Goal: Information Seeking & Learning: Understand process/instructions

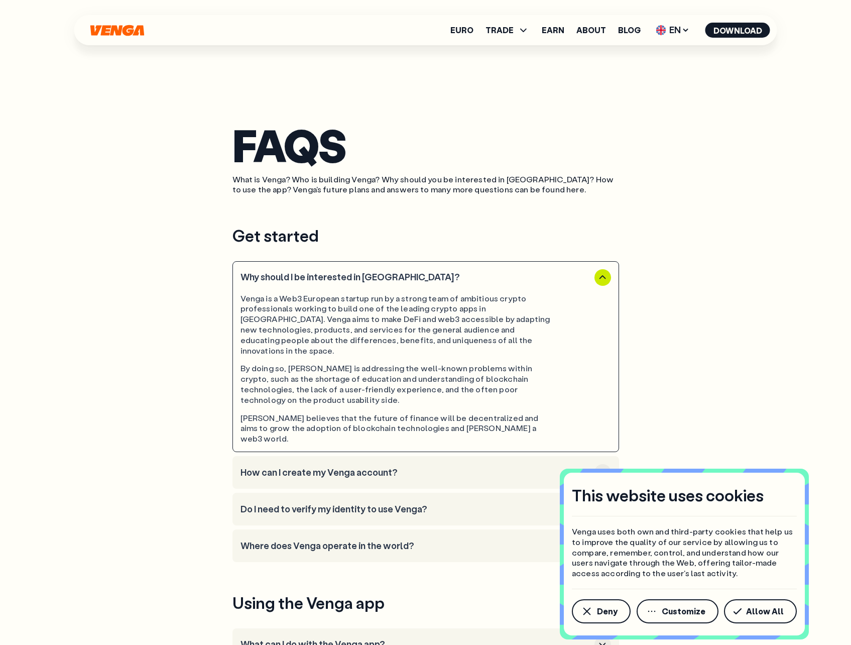
click at [376, 272] on h3 "Why should I be interested in [GEOGRAPHIC_DATA]?" at bounding box center [415, 277] width 350 height 11
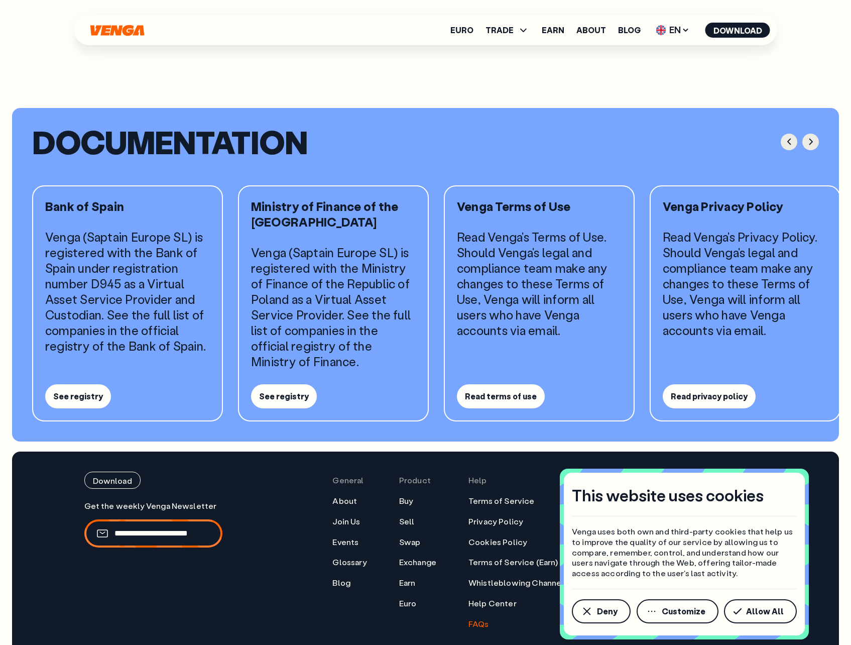
scroll to position [918, 0]
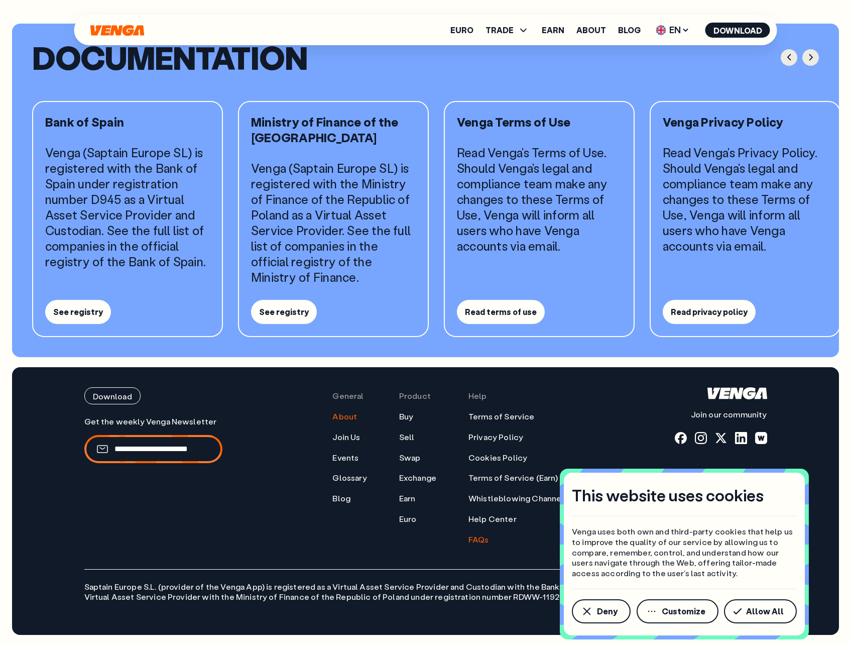
click at [343, 415] on link "About" at bounding box center [344, 416] width 25 height 11
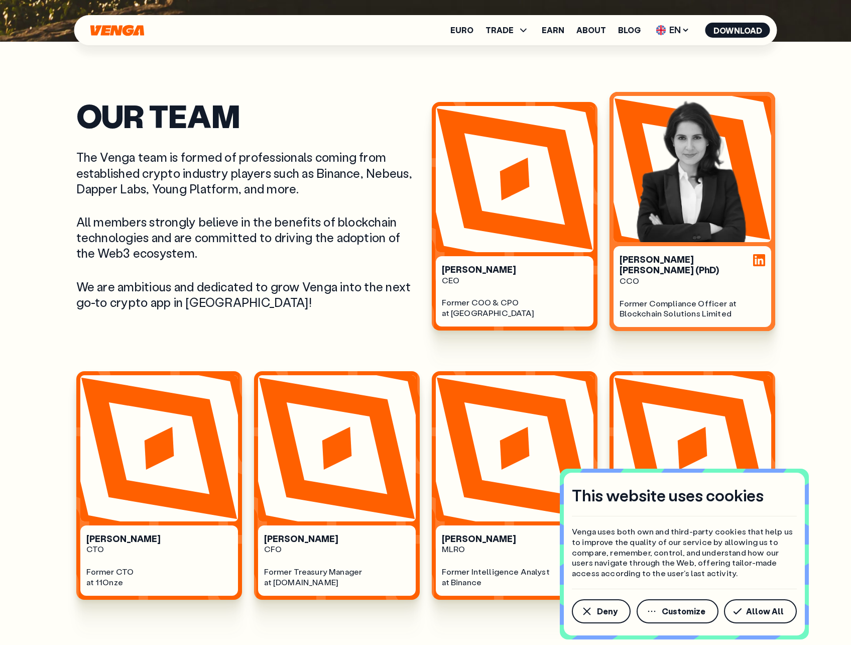
scroll to position [602, 0]
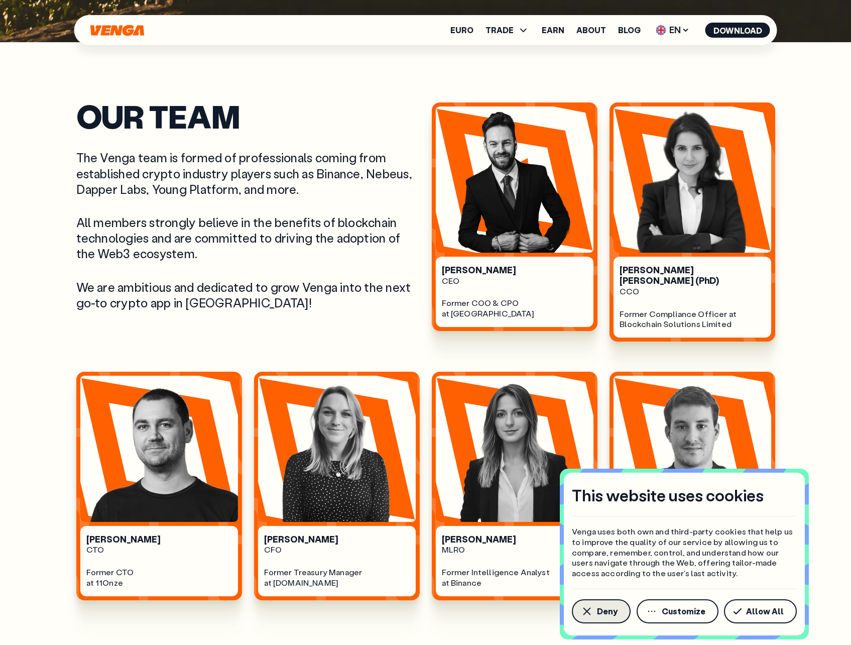
click at [614, 609] on span "Deny" at bounding box center [607, 611] width 21 height 8
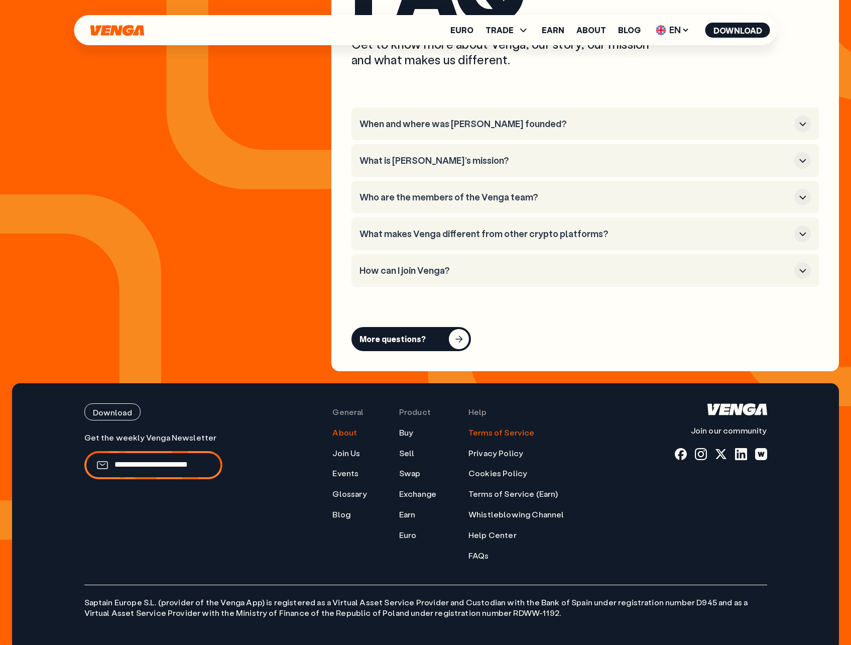
scroll to position [4034, 0]
click at [504, 427] on link "Terms of Service" at bounding box center [501, 432] width 66 height 11
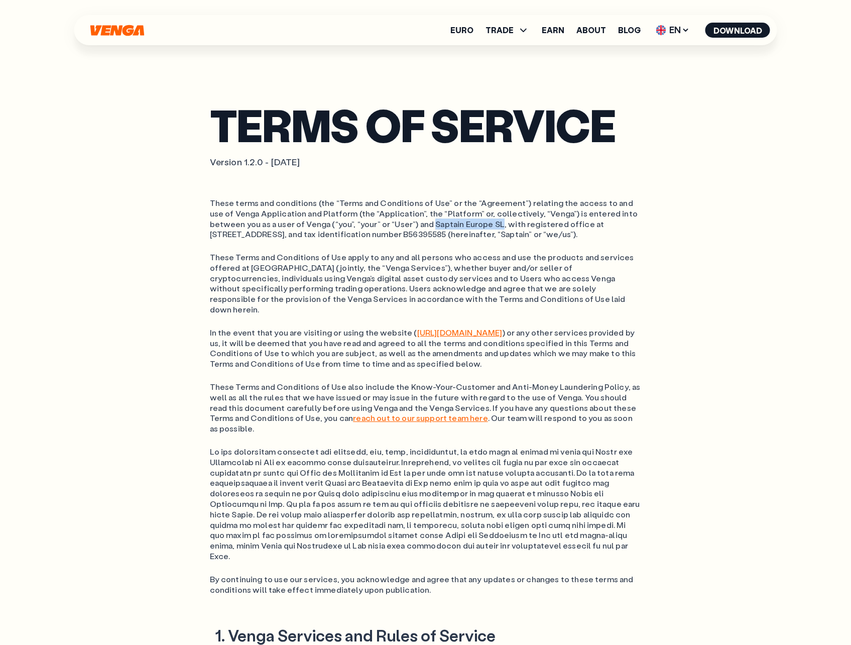
drag, startPoint x: 396, startPoint y: 223, endPoint x: 461, endPoint y: 224, distance: 65.3
click at [461, 224] on ol "These terms and conditions (the “Terms and Conditions of Use” or the “Agreement…" at bounding box center [426, 219] width 432 height 42
drag, startPoint x: 461, startPoint y: 224, endPoint x: 470, endPoint y: 227, distance: 9.2
click at [470, 229] on ol "These terms and conditions (the “Terms and Conditions of Use” or the “Agreement…" at bounding box center [426, 219] width 432 height 42
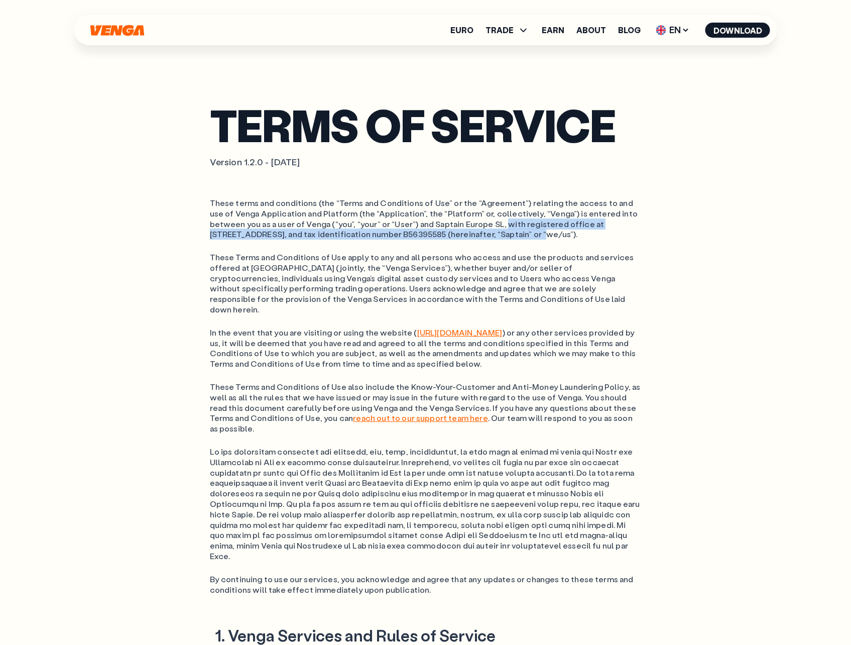
drag, startPoint x: 467, startPoint y: 225, endPoint x: 451, endPoint y: 234, distance: 18.7
click at [451, 234] on ol "These terms and conditions (the “Terms and Conditions of Use” or the “Agreement…" at bounding box center [426, 219] width 432 height 42
copy ol "with registered office at [STREET_ADDRESS], and tax identification number B5639…"
